Goal: Task Accomplishment & Management: Manage account settings

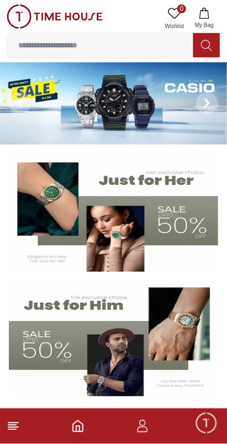
click at [143, 433] on icon "button" at bounding box center [142, 430] width 10 height 6
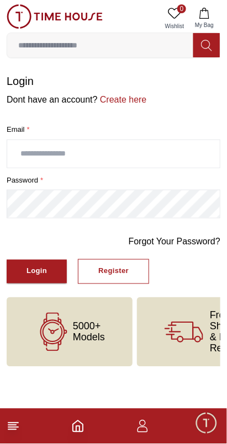
click at [140, 149] on input "text" at bounding box center [113, 154] width 212 height 28
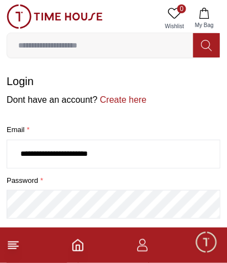
type input "**********"
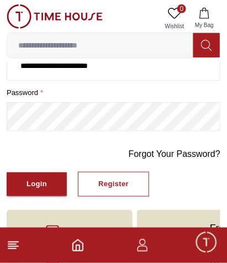
scroll to position [88, 0]
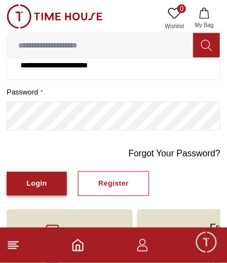
click at [17, 184] on button "Login" at bounding box center [37, 184] width 60 height 24
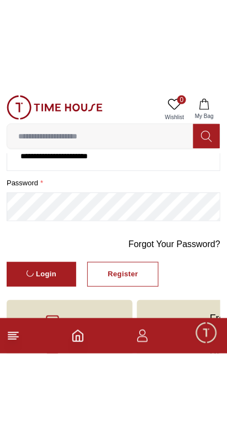
scroll to position [0, 0]
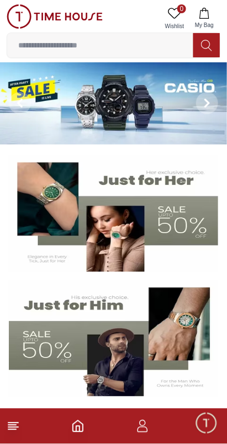
click at [147, 426] on icon "button" at bounding box center [142, 426] width 13 height 13
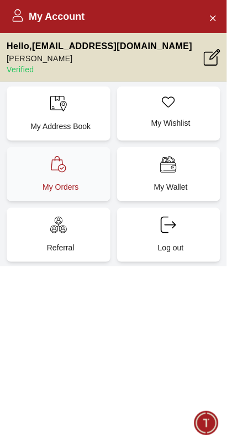
click at [45, 182] on p "My Orders" at bounding box center [60, 187] width 91 height 11
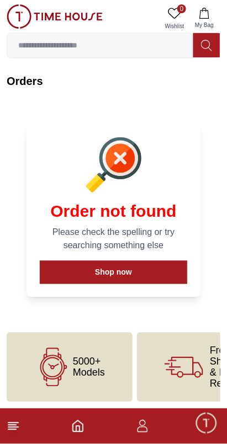
scroll to position [1, 0]
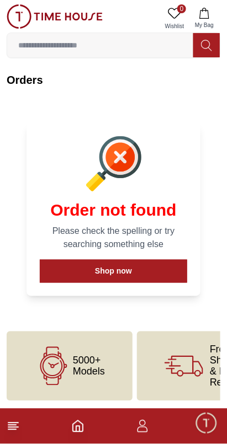
click at [143, 432] on icon "button" at bounding box center [142, 426] width 13 height 13
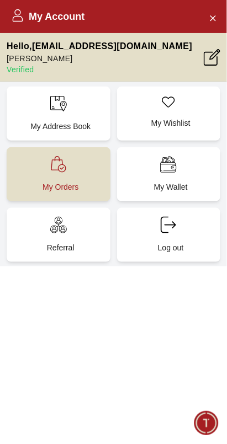
click at [25, 184] on p "My Orders" at bounding box center [60, 187] width 91 height 11
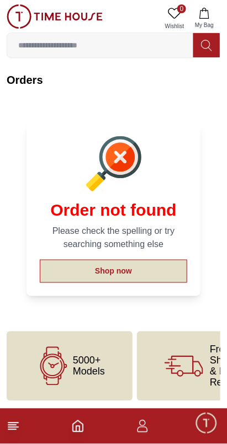
click at [65, 270] on button "Shop now" at bounding box center [113, 271] width 147 height 23
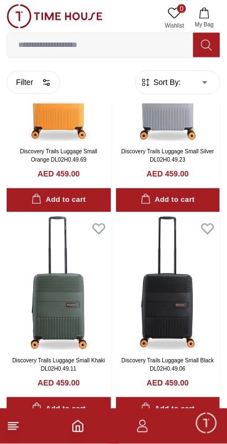
scroll to position [1972, 0]
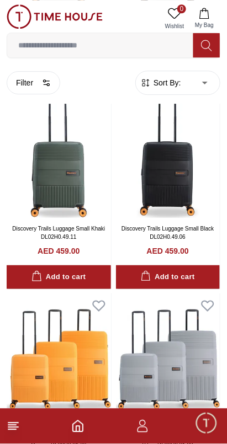
click at [14, 423] on line at bounding box center [13, 423] width 10 height 0
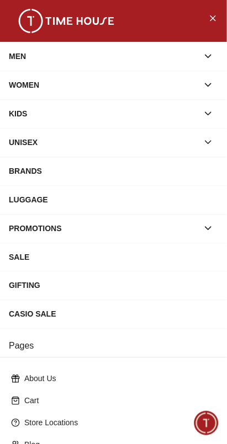
scroll to position [147, 0]
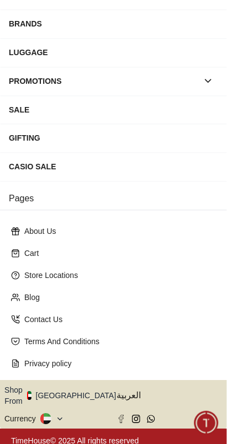
click at [70, 390] on button "Shop From [GEOGRAPHIC_DATA]" at bounding box center [64, 396] width 120 height 22
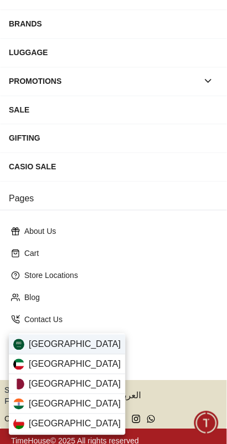
click at [30, 350] on span "[GEOGRAPHIC_DATA]" at bounding box center [75, 344] width 92 height 13
